Goal: Share content

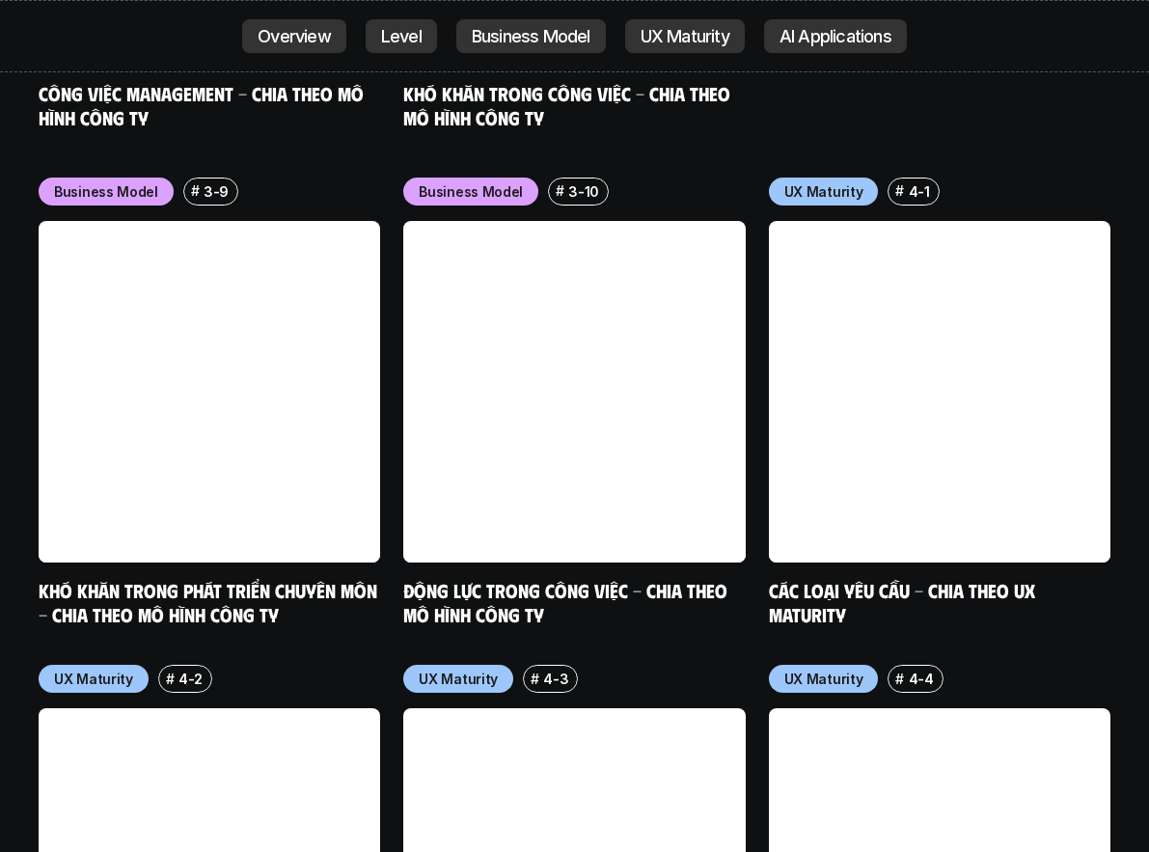
scroll to position [10733, 0]
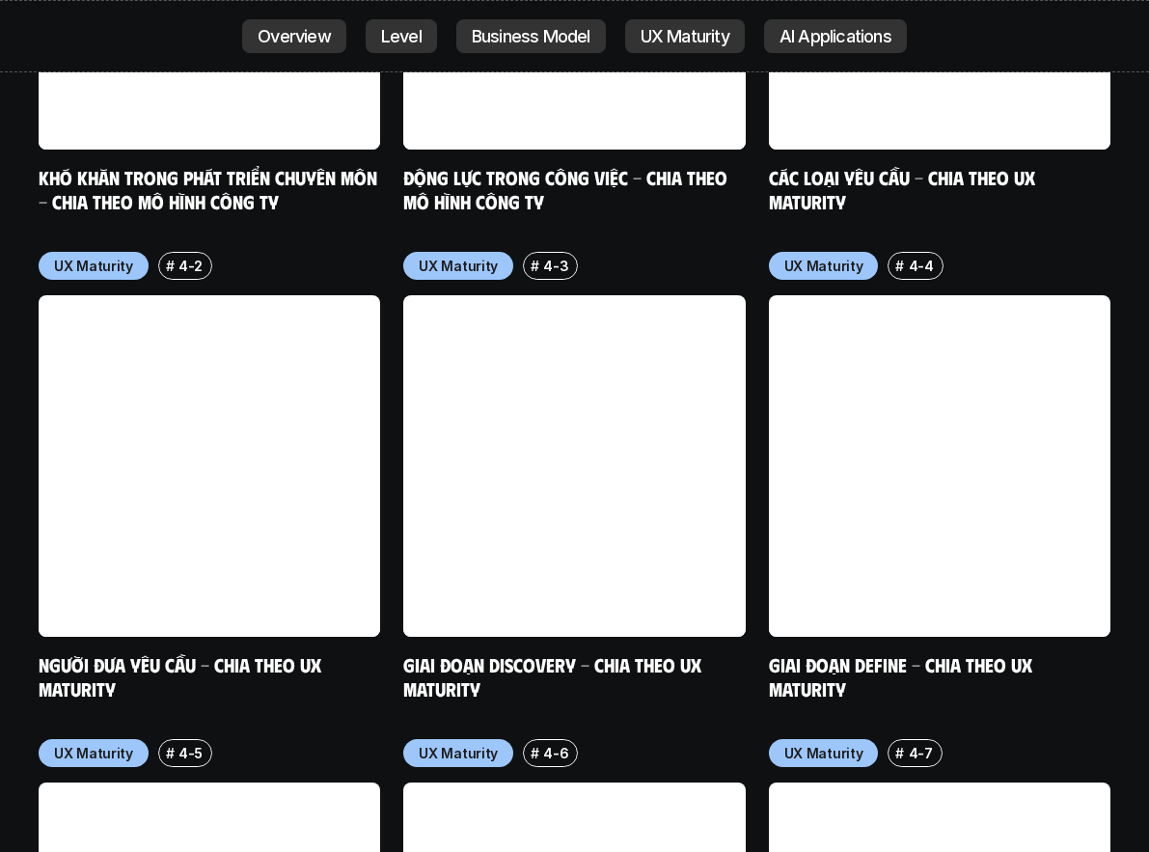
scroll to position [11400, 0]
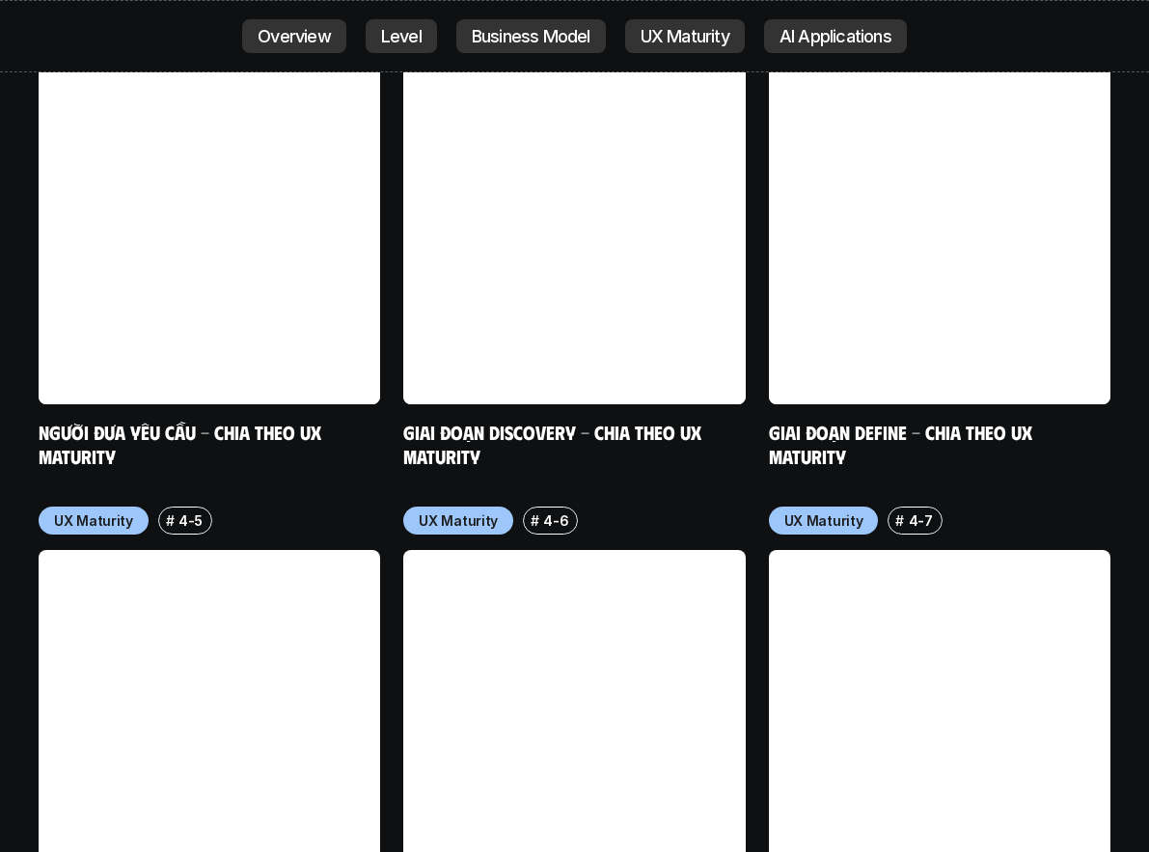
scroll to position [11654, 0]
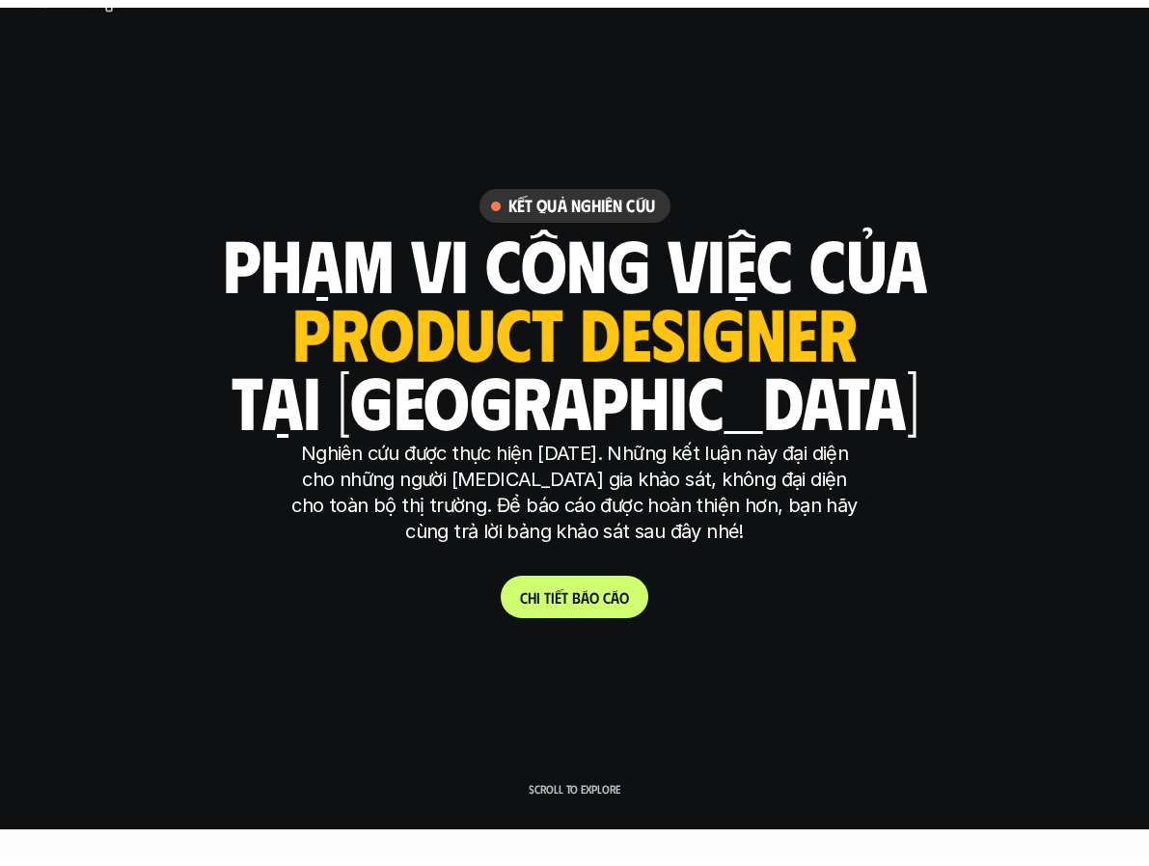
scroll to position [0, 0]
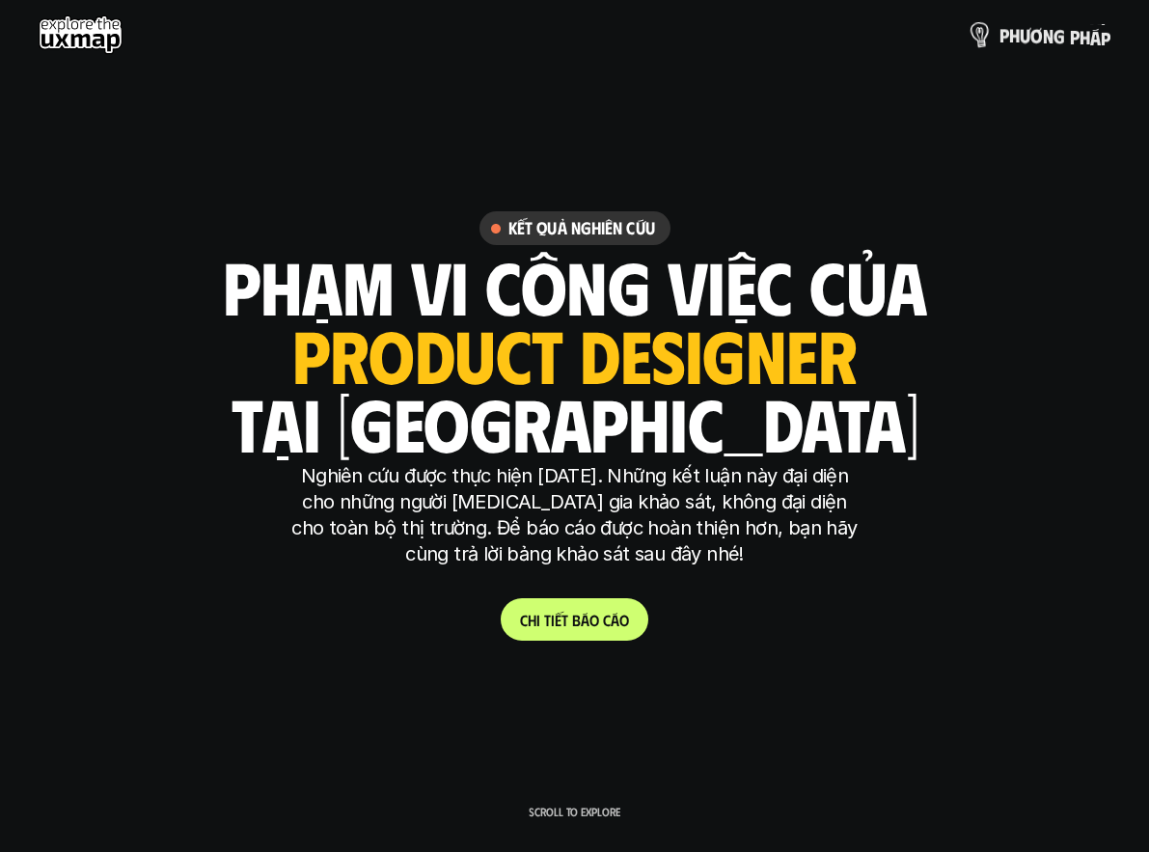
click at [1006, 34] on p "p h ư ơ n g p h á p" at bounding box center [1054, 34] width 111 height 21
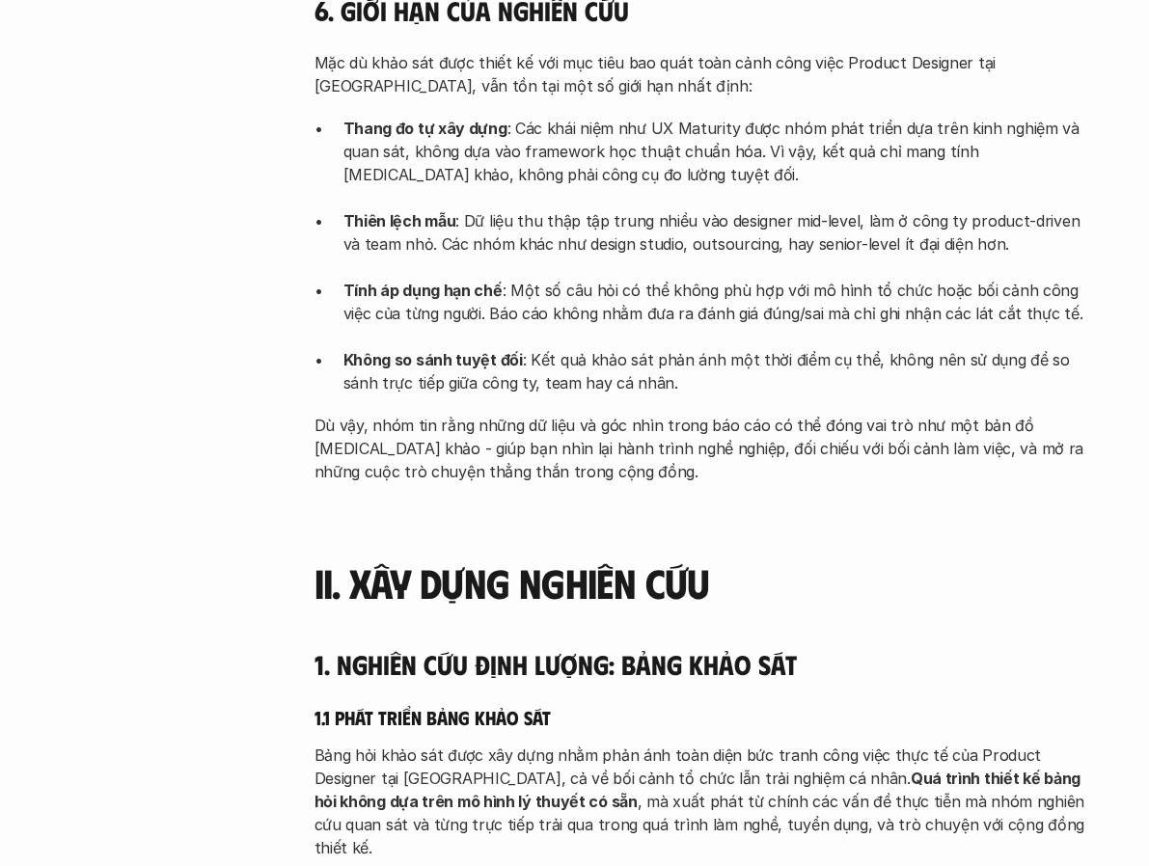
scroll to position [2348, 0]
